Goal: Understand process/instructions

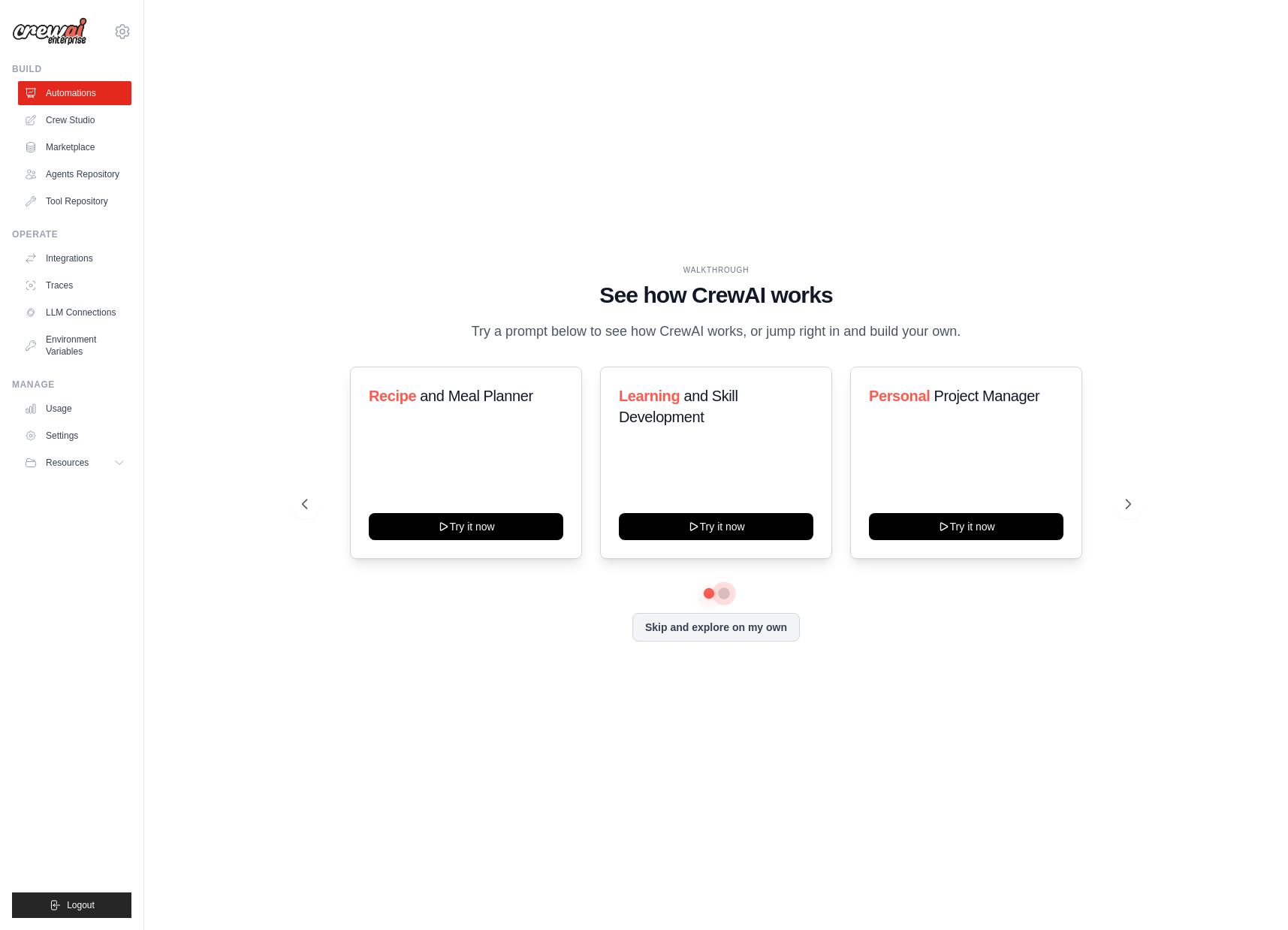
click at [729, 594] on button at bounding box center [724, 593] width 12 height 12
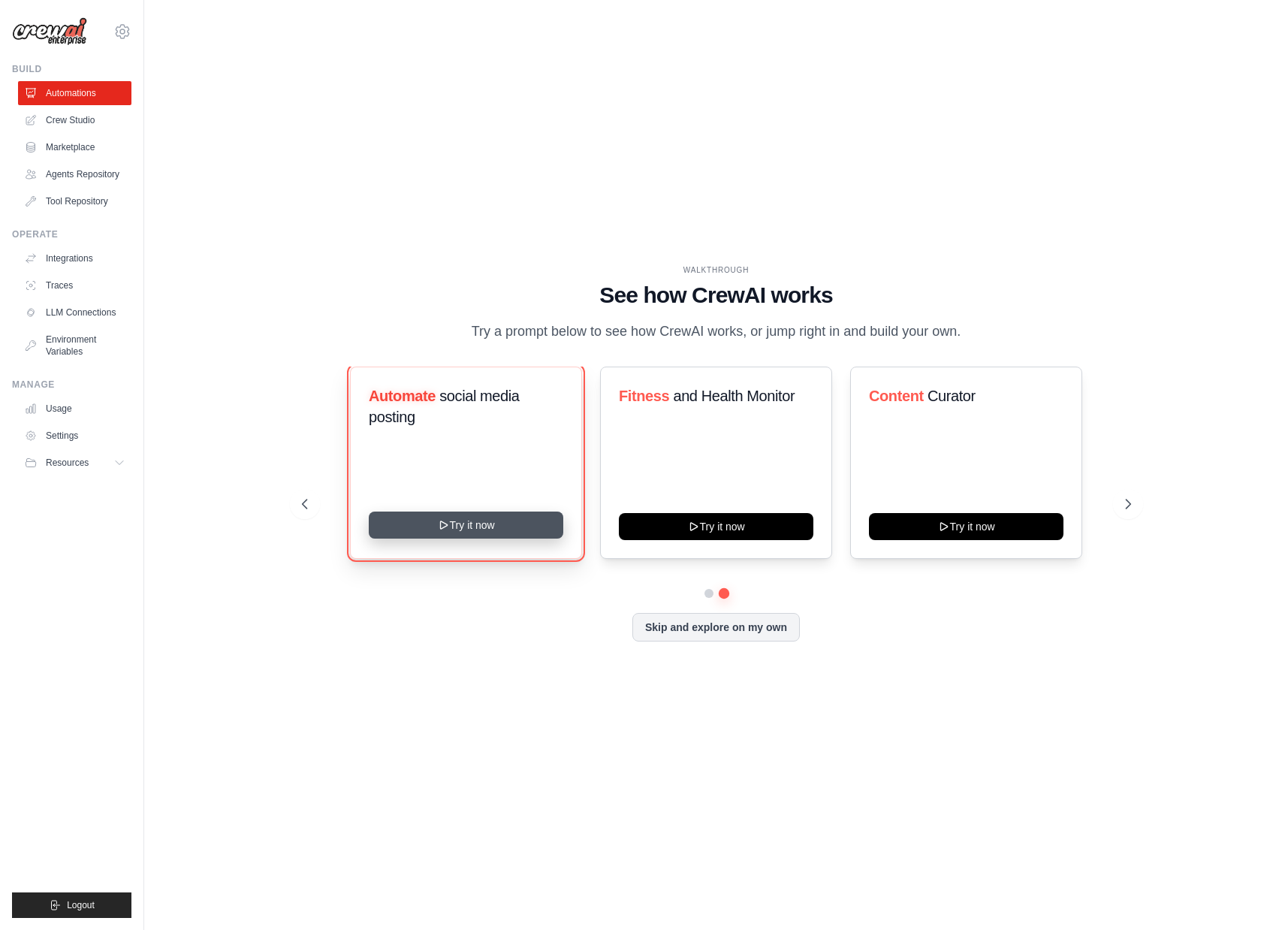
click at [473, 520] on button "Try it now" at bounding box center [466, 525] width 194 height 27
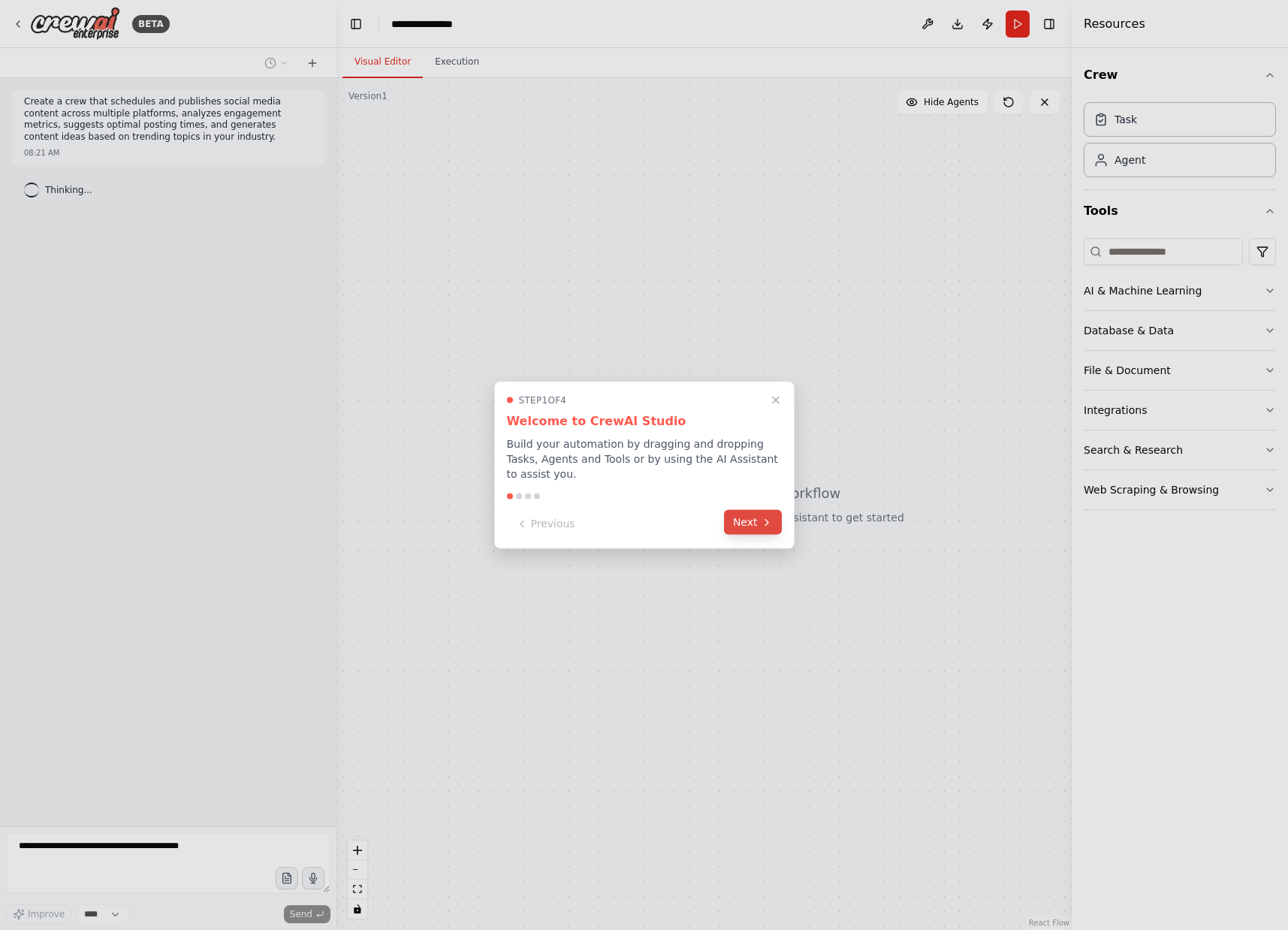
click at [765, 516] on icon at bounding box center [767, 522] width 12 height 12
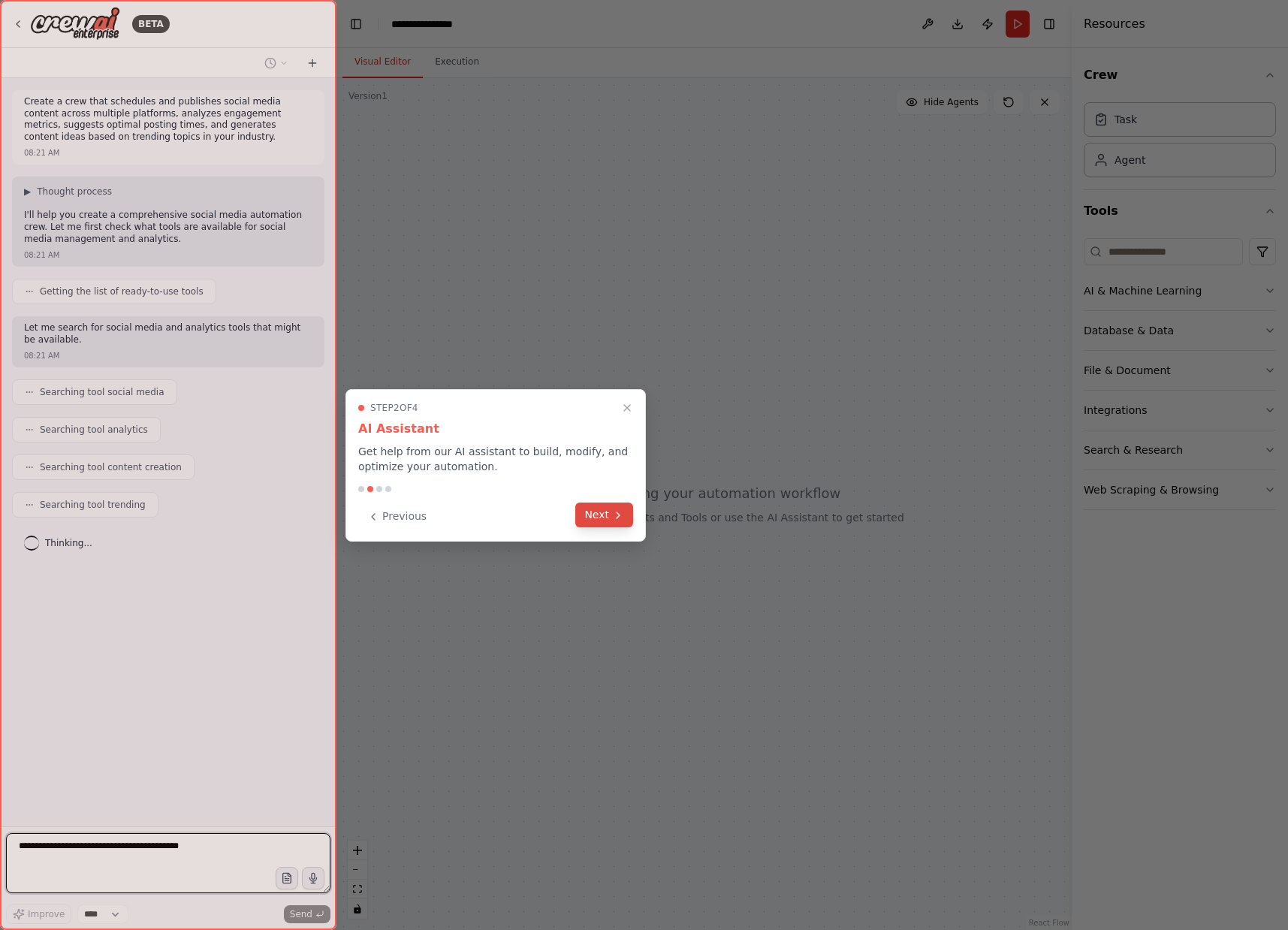
click at [619, 516] on icon at bounding box center [618, 515] width 3 height 6
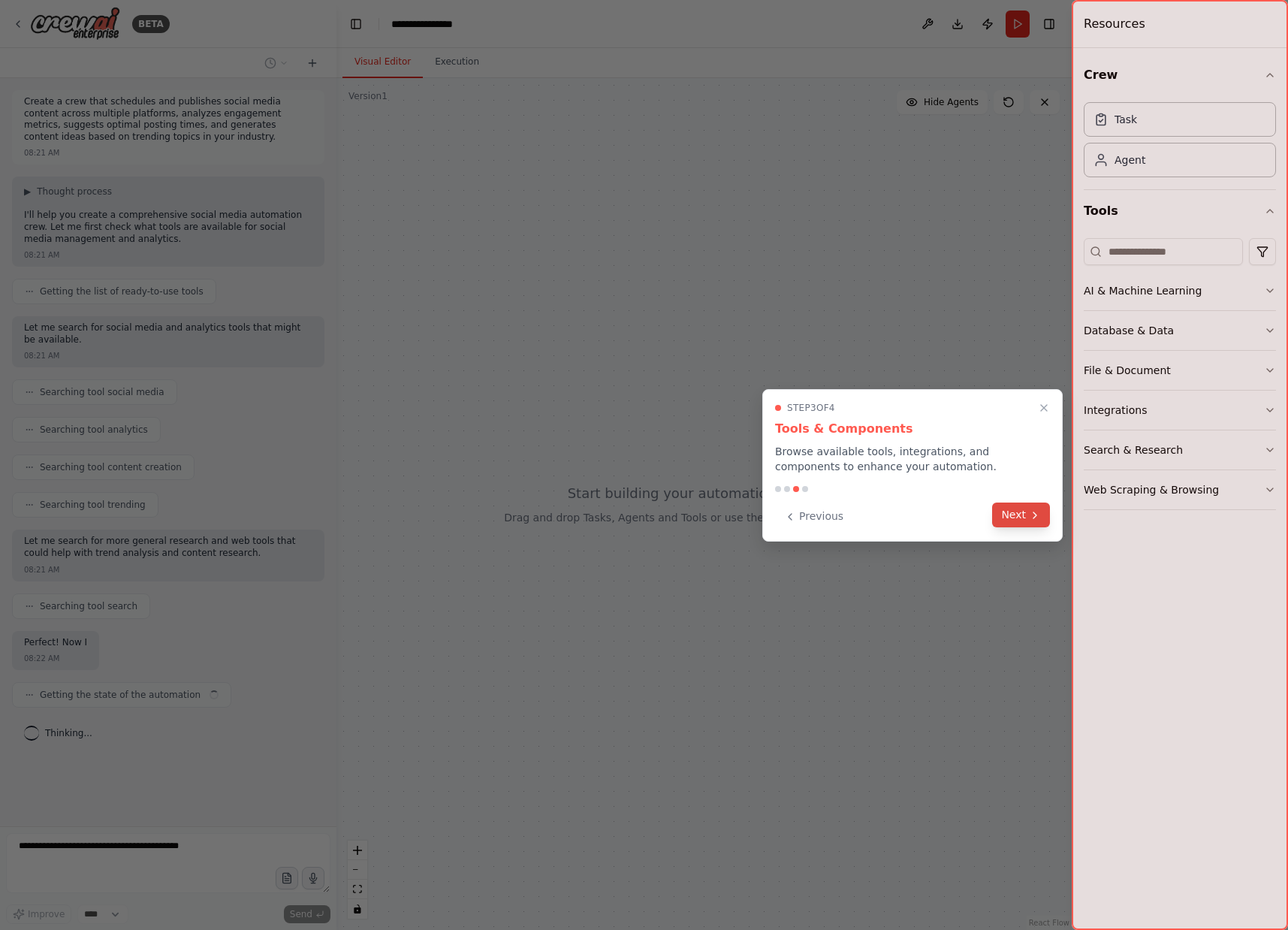
click at [1035, 516] on icon at bounding box center [1035, 515] width 3 height 6
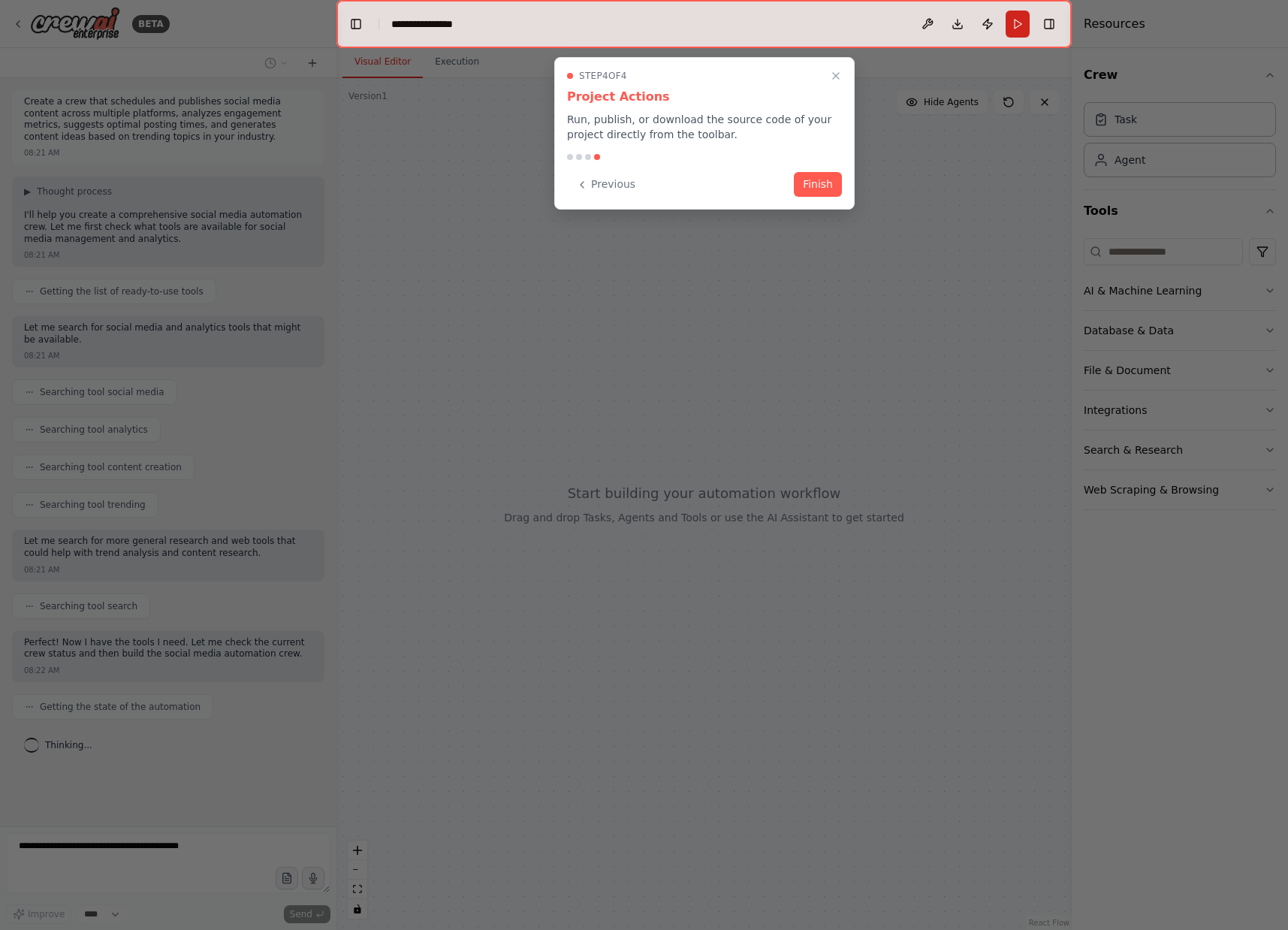
click at [827, 178] on button "Finish" at bounding box center [818, 184] width 48 height 25
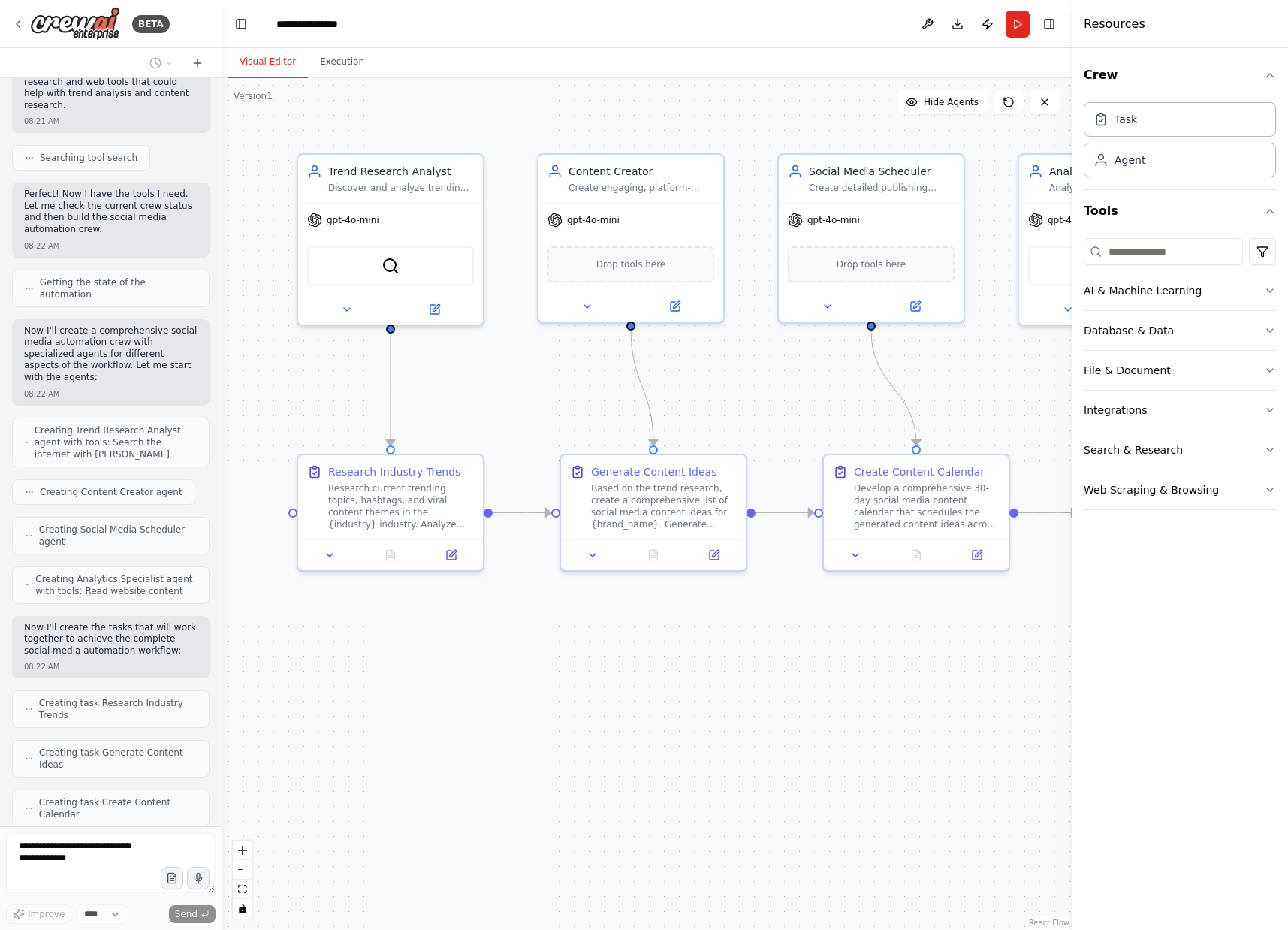
scroll to position [589, 0]
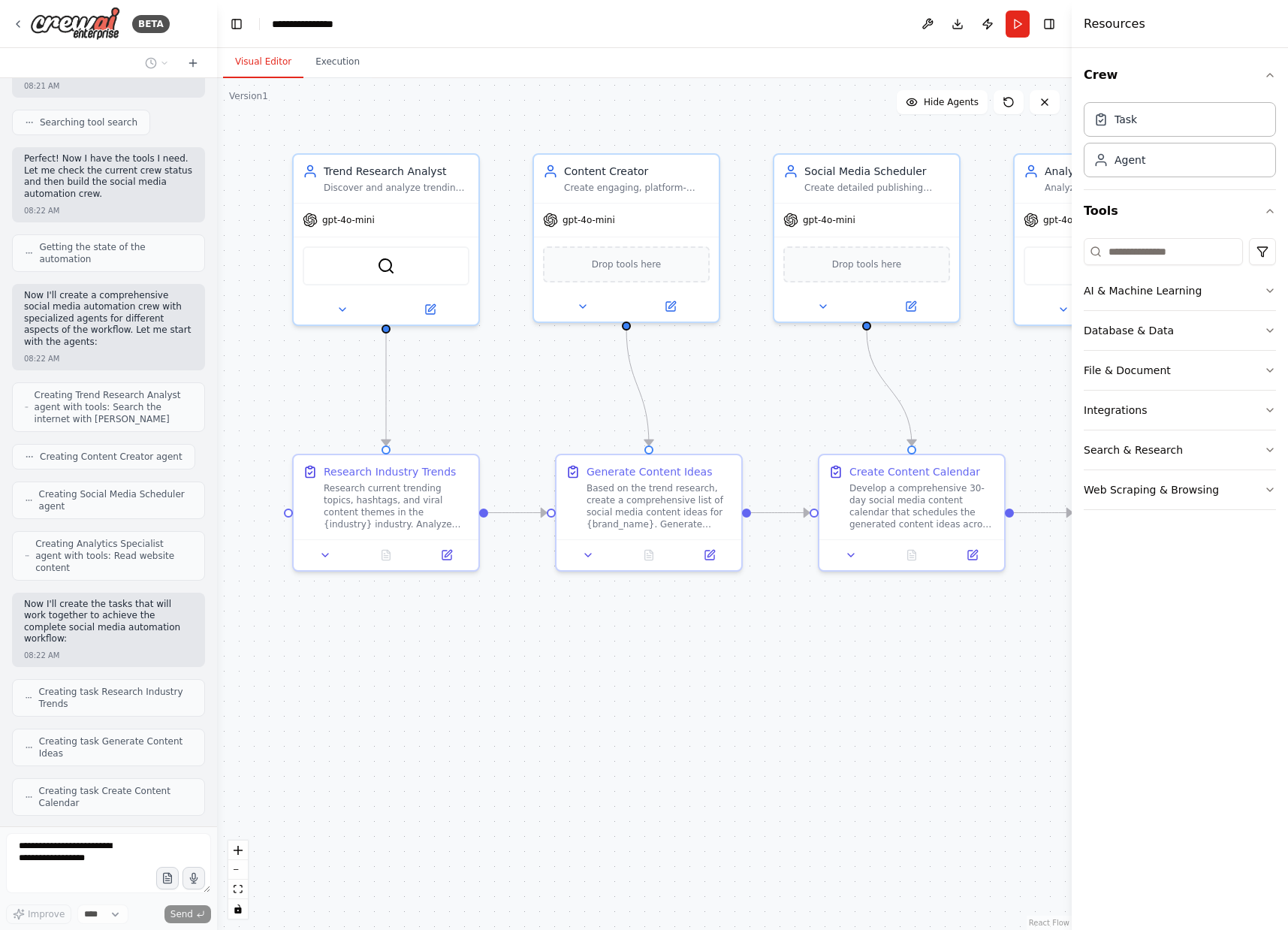
drag, startPoint x: 332, startPoint y: 279, endPoint x: 217, endPoint y: 274, distance: 115.1
click at [217, 274] on div "BETA Create a crew that schedules and publishes social media content across mul…" at bounding box center [644, 465] width 1288 height 930
click at [1228, 499] on button "Web Scraping & Browsing" at bounding box center [1180, 490] width 192 height 39
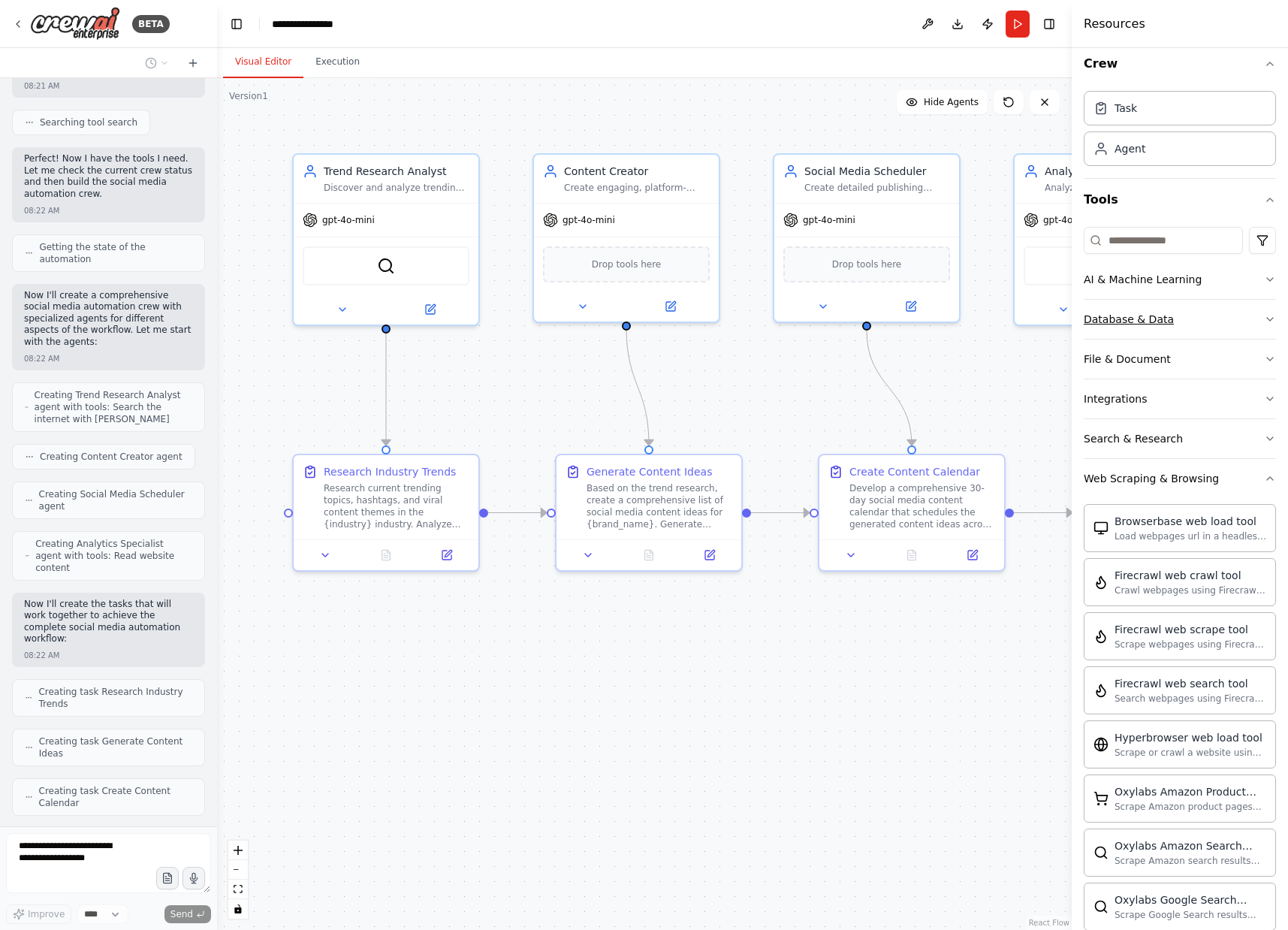
scroll to position [0, 0]
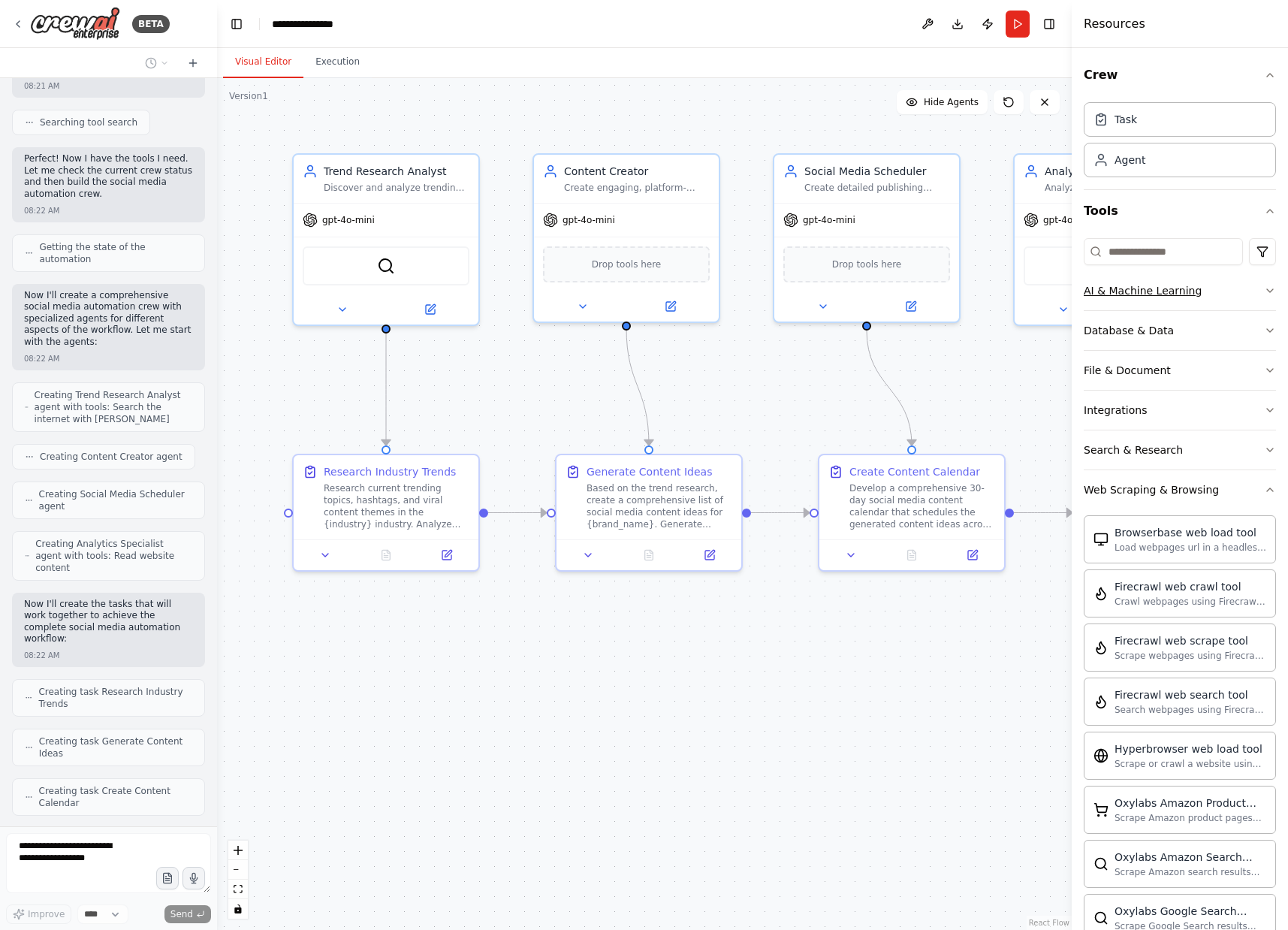
click at [1156, 299] on button "AI & Machine Learning" at bounding box center [1180, 291] width 192 height 39
